Goal: Transaction & Acquisition: Purchase product/service

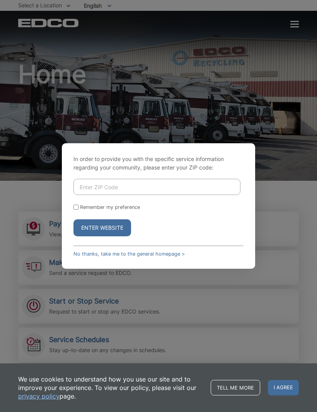
click at [92, 195] on input "Enter ZIP Code" at bounding box center [156, 187] width 167 height 16
type input "92028"
click at [78, 215] on form "92028 Remember my preference Enter Website" at bounding box center [158, 208] width 170 height 58
click at [78, 214] on form "92028 Remember my preference Enter Website" at bounding box center [158, 208] width 170 height 58
click at [77, 210] on input "Remember my preference" at bounding box center [75, 207] width 5 height 5
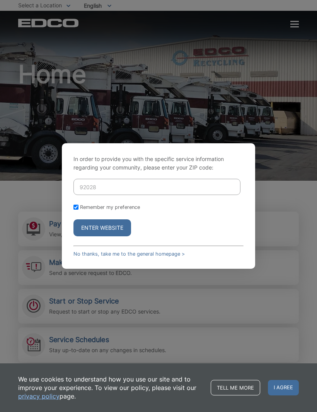
checkbox input "true"
click at [93, 236] on button "Enter Website" at bounding box center [102, 227] width 58 height 17
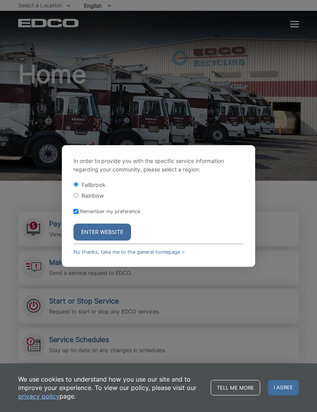
click at [91, 241] on button "Enter Website" at bounding box center [102, 232] width 58 height 17
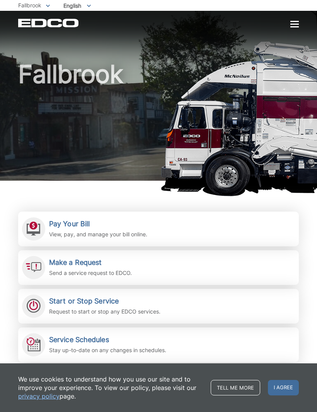
click at [64, 229] on div "Pay Your Bill View, pay, and manage your bill online." at bounding box center [98, 229] width 98 height 19
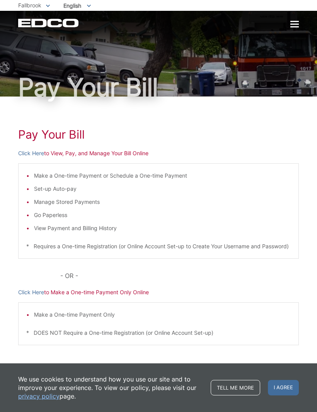
click at [64, 297] on p "Click Here to Make a One-time Payment Only Online" at bounding box center [158, 292] width 280 height 8
click at [98, 297] on p "Click Here to Make a One-time Payment Only Online" at bounding box center [158, 292] width 280 height 8
click at [27, 297] on link "Click Here" at bounding box center [31, 292] width 26 height 8
click at [73, 152] on p "Click Here to View, Pay, and Manage Your Bill Online" at bounding box center [158, 153] width 280 height 8
click at [75, 154] on p "Click Here to View, Pay, and Manage Your Bill Online" at bounding box center [158, 153] width 280 height 8
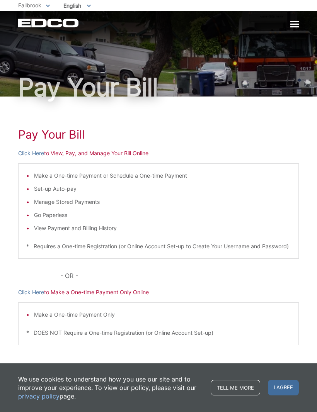
click at [34, 153] on link "Click Here" at bounding box center [31, 153] width 26 height 8
